Goal: Download file/media

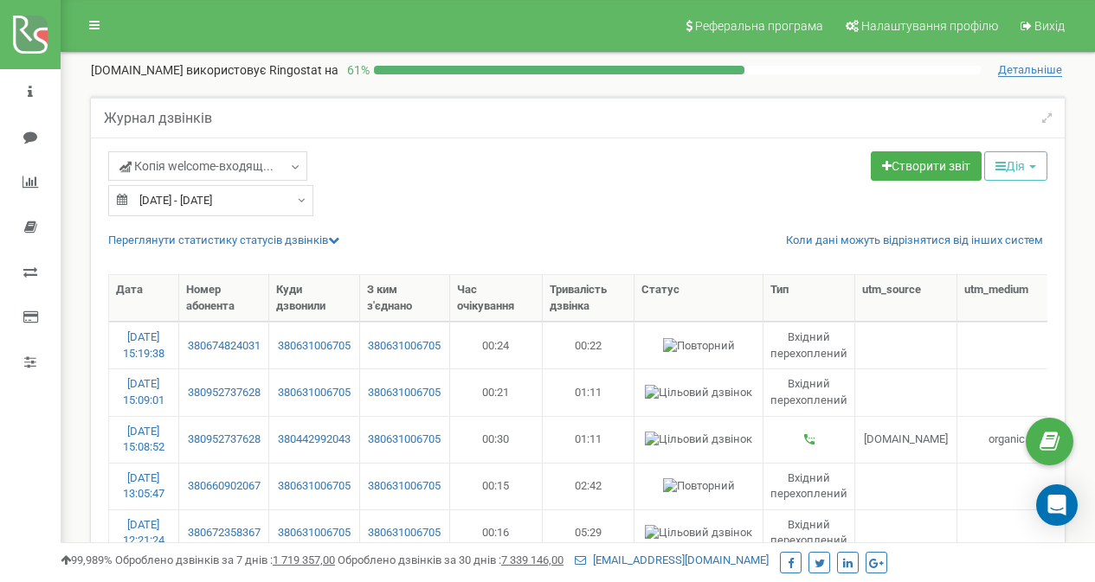
select select "100"
type input "12.06.2025"
type input "10.07.2025"
click at [169, 207] on input "12.06.2025 - 10.07.2025" at bounding box center [210, 200] width 205 height 31
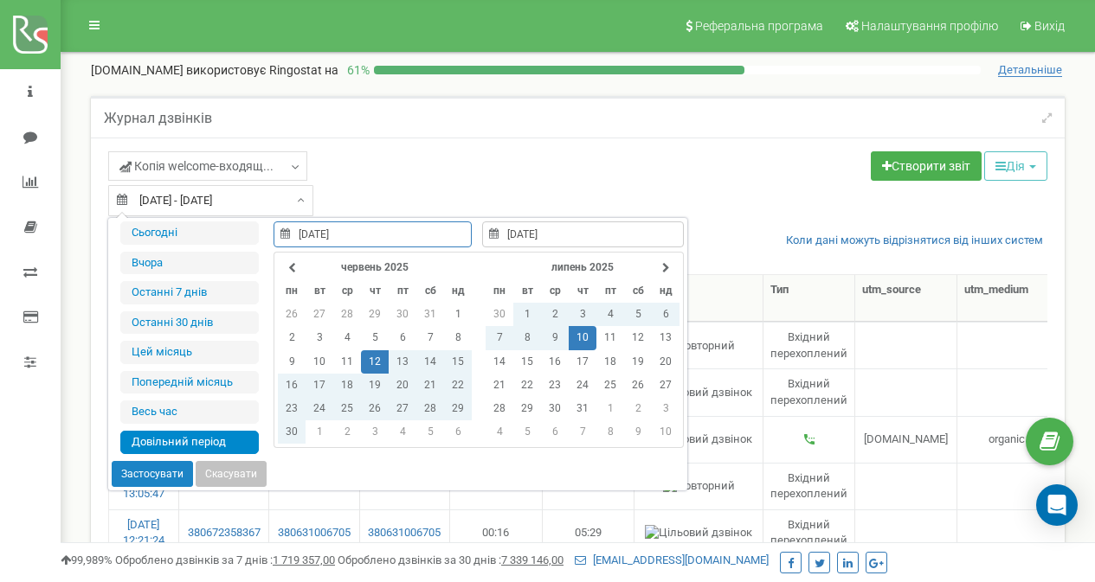
type input "19.08.2025"
type input "12.06.2025"
type input "10.07.2025"
click at [658, 268] on th at bounding box center [666, 267] width 28 height 23
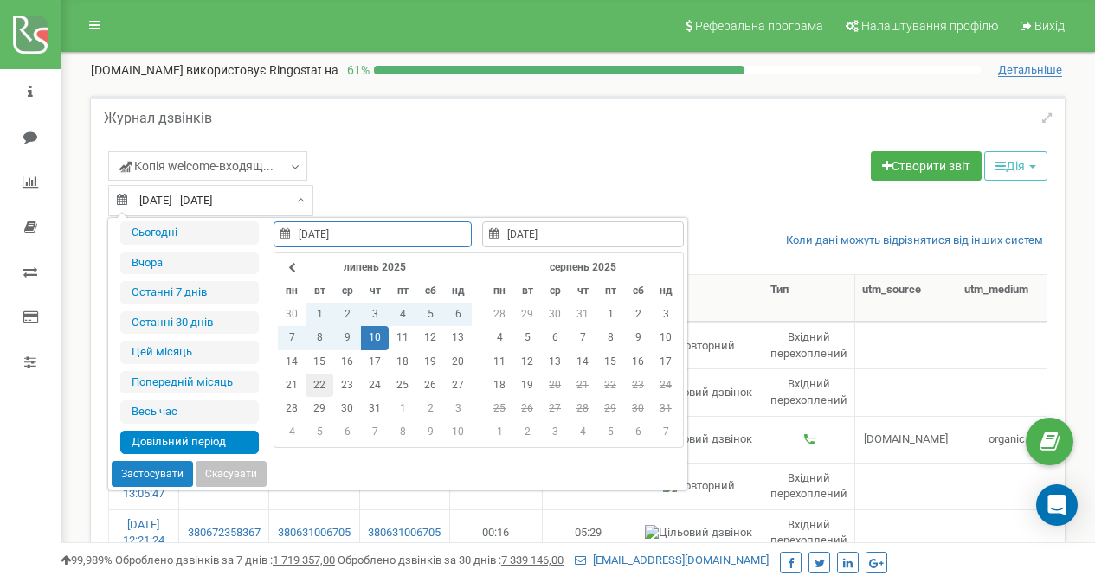
type input "22.07.2025"
click at [317, 384] on td "22" at bounding box center [319, 385] width 28 height 23
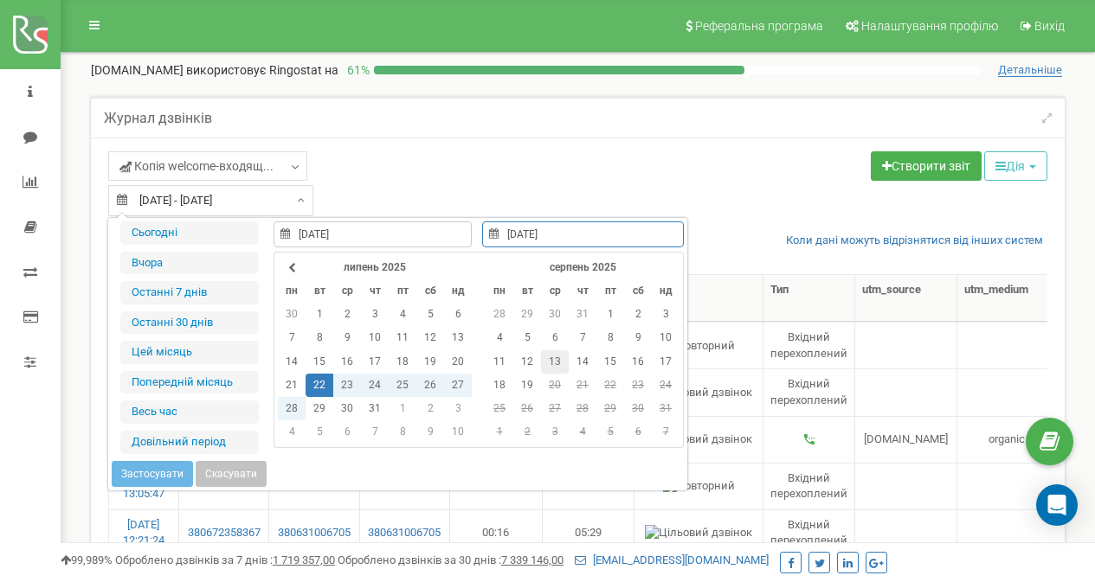
type input "13.08.2025"
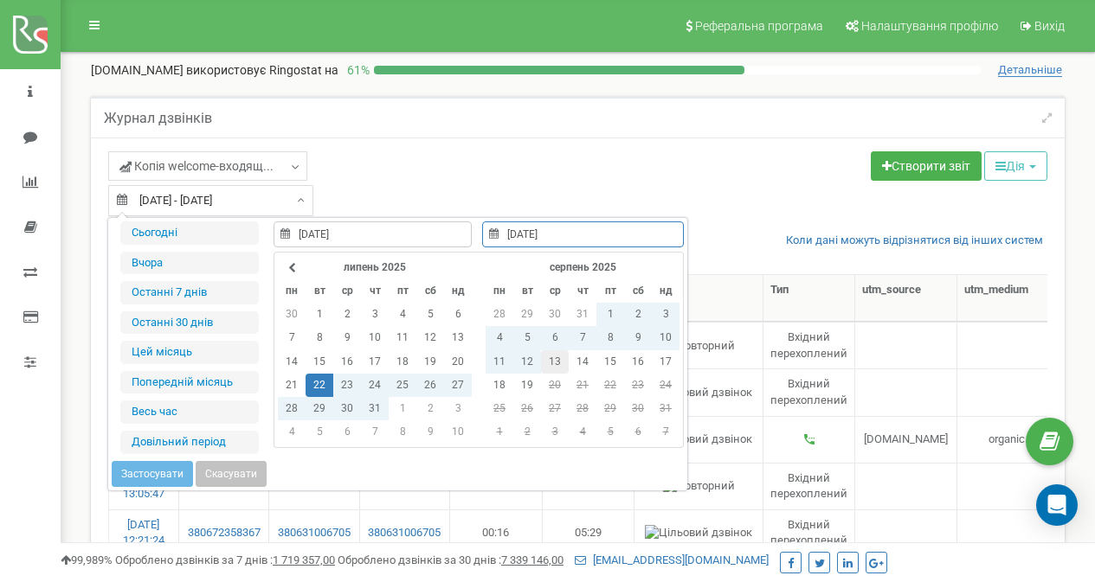
click at [549, 356] on td "13" at bounding box center [555, 361] width 28 height 23
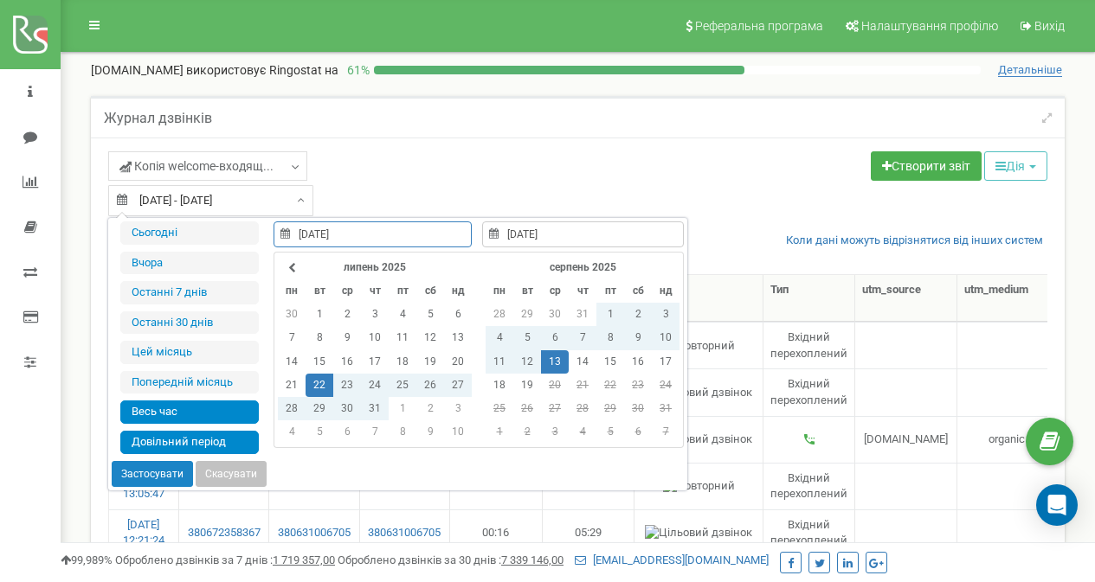
type input "15.06.2021"
type input "19.08.2025"
type input "22.07.2025"
type input "13.08.2025"
click at [160, 469] on button "Застосувати" at bounding box center [152, 474] width 81 height 26
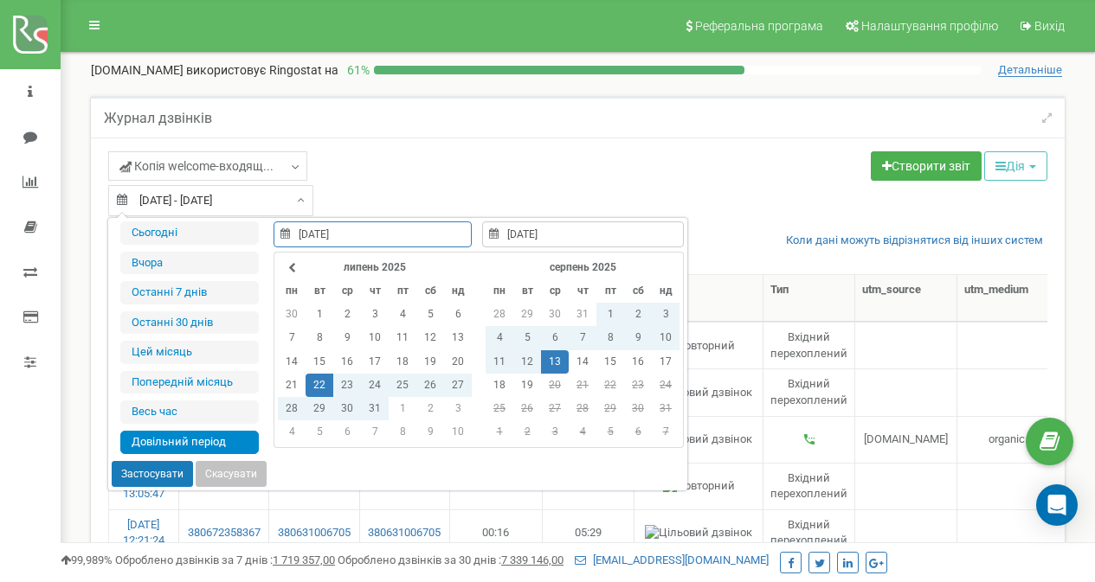
type input "[DATE] - [DATE]"
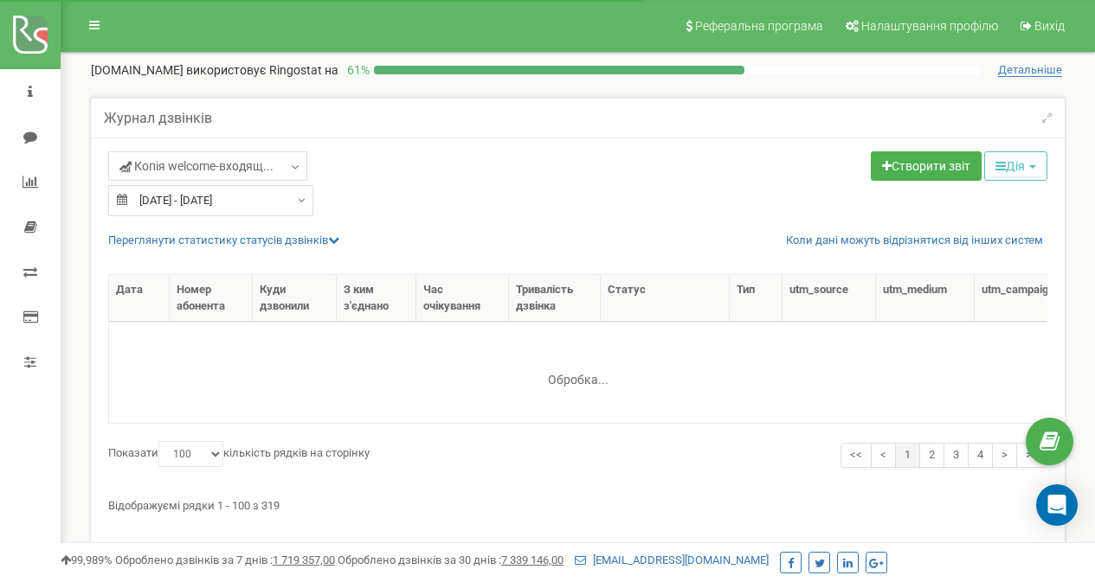
select select "100"
click at [995, 169] on icon "button" at bounding box center [1000, 166] width 10 height 12
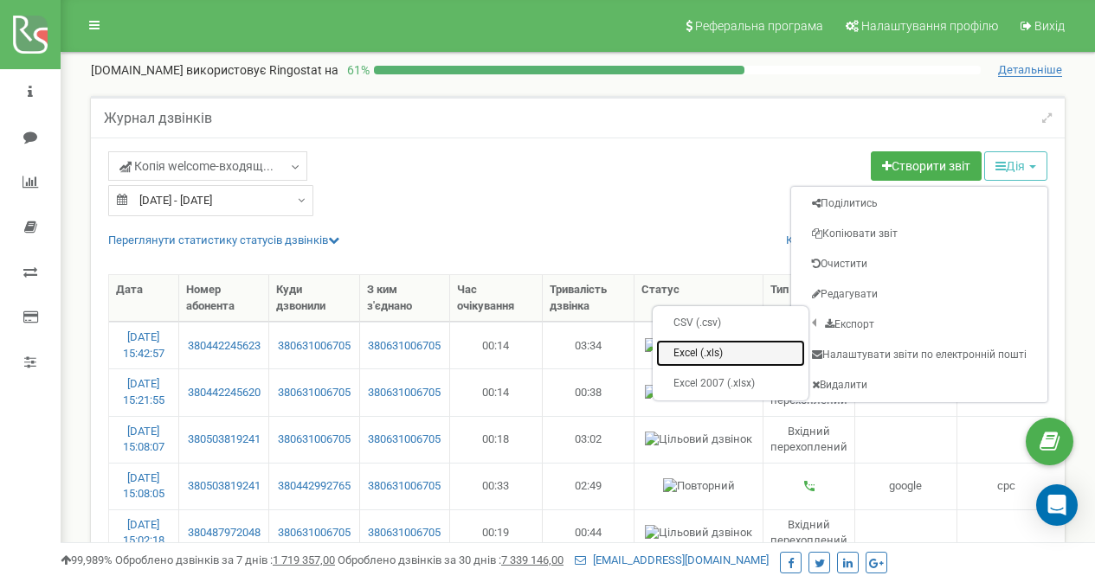
click at [761, 349] on link "Excel (.xls)" at bounding box center [730, 353] width 149 height 27
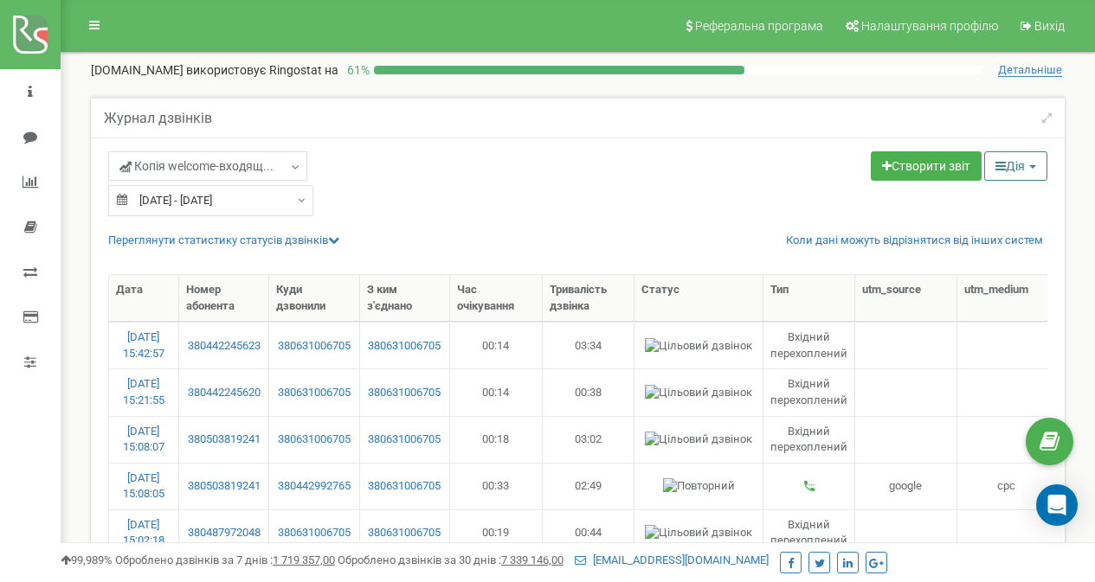
click at [1001, 158] on button "Дія" at bounding box center [1015, 165] width 63 height 29
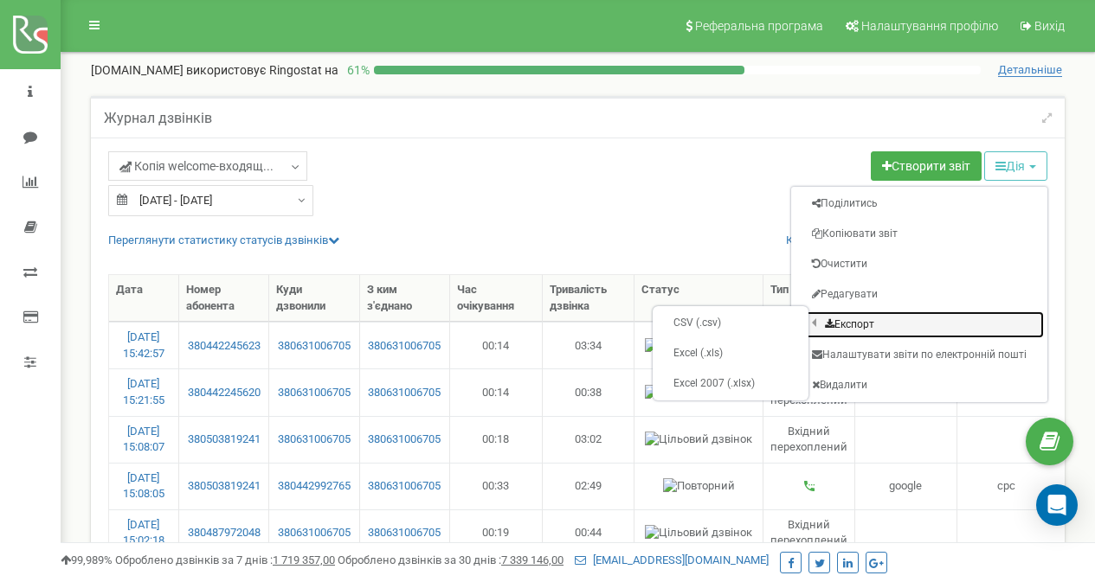
click at [853, 315] on link "Експорт" at bounding box center [918, 325] width 249 height 27
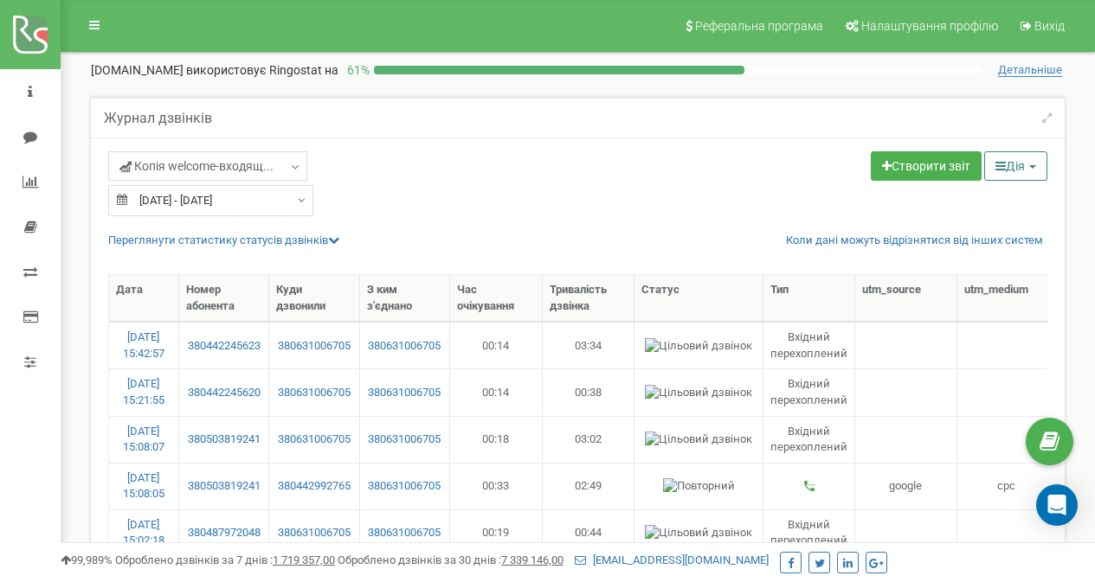
click at [999, 179] on button "Дія" at bounding box center [1015, 165] width 63 height 29
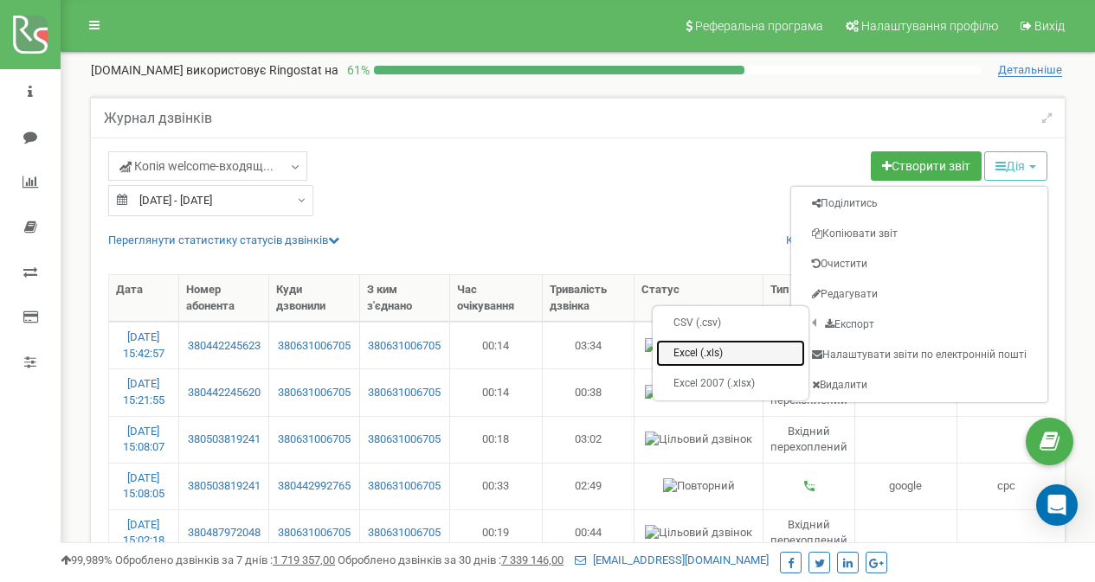
click at [744, 350] on link "Excel (.xls)" at bounding box center [730, 353] width 149 height 27
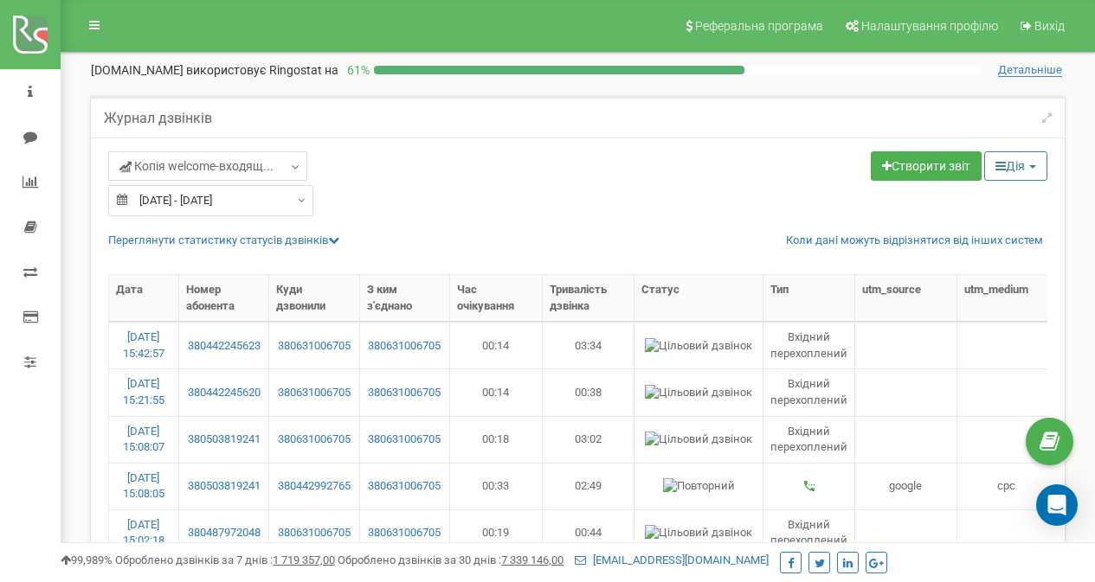
click at [997, 156] on button "Дія" at bounding box center [1015, 165] width 63 height 29
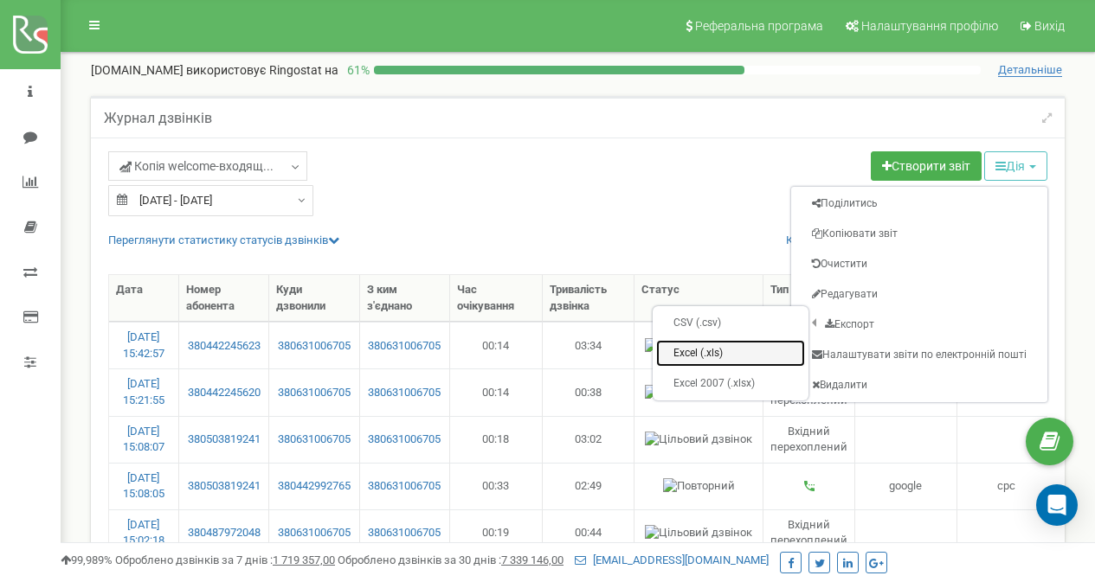
click at [739, 357] on link "Excel (.xls)" at bounding box center [730, 353] width 149 height 27
